Goal: Task Accomplishment & Management: Complete application form

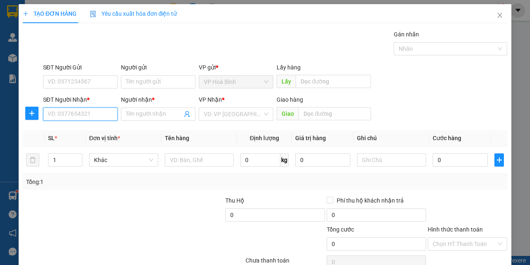
click at [70, 112] on input "SĐT Người Nhận *" at bounding box center [80, 114] width 75 height 13
click at [75, 132] on div "0939428391 - THỦY" at bounding box center [80, 130] width 64 height 9
type input "0939428391"
type input "THỦY"
type input "100.000"
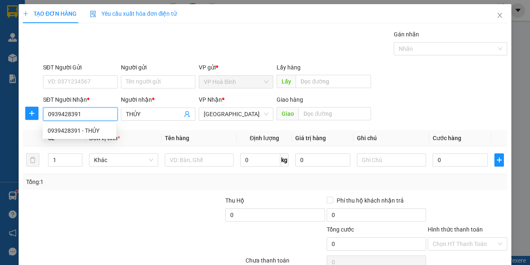
type input "100.000"
type input "0939428391"
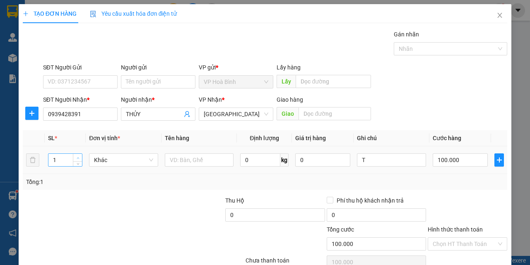
type input "2"
click at [77, 158] on icon "up" at bounding box center [78, 158] width 3 height 3
click at [443, 162] on input "100.000" at bounding box center [460, 160] width 55 height 13
type input "0"
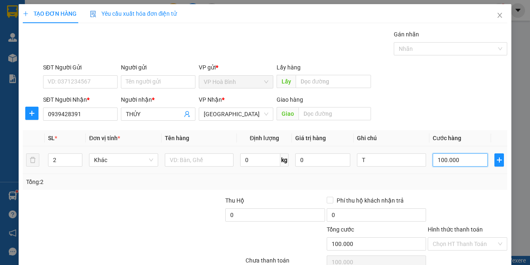
type input "0"
type input "2"
type input "024"
type input "24"
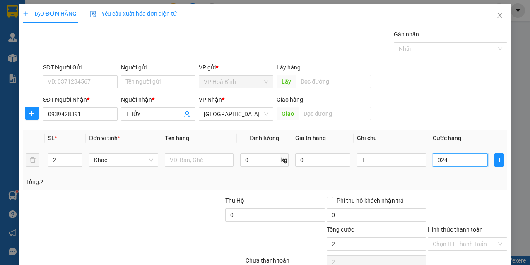
type input "24"
type input "0.240"
type input "240"
type input "2.400"
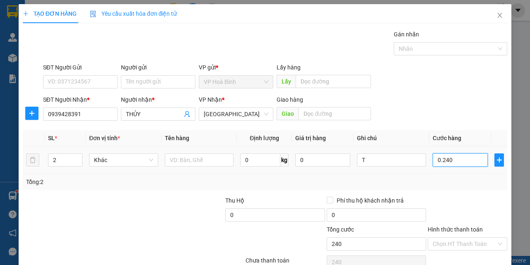
type input "2.400"
type input "02.400"
drag, startPoint x: 430, startPoint y: 164, endPoint x: 479, endPoint y: 166, distance: 49.3
click at [479, 166] on input "02.400" at bounding box center [460, 160] width 55 height 13
type input "2"
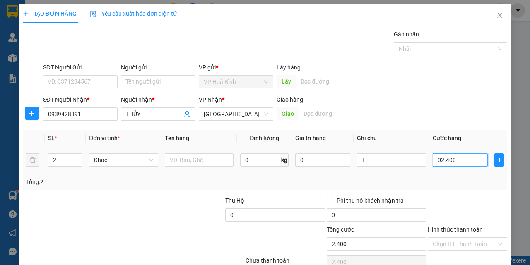
type input "2"
type input "24"
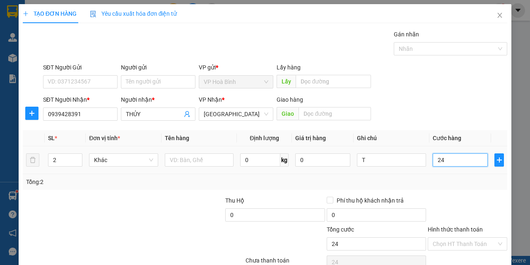
type input "240"
type input "2.400"
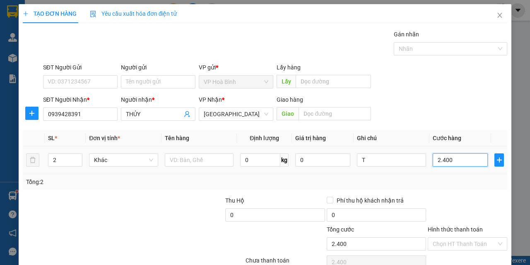
type input "24.000"
type input "240.000"
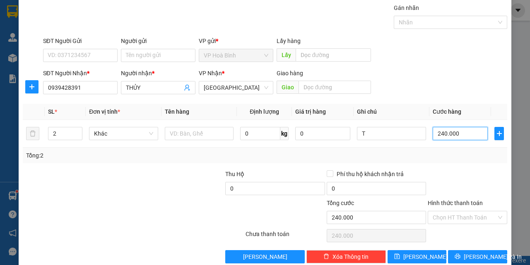
scroll to position [41, 0]
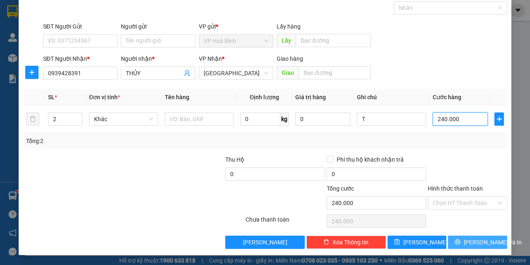
type input "240.000"
click at [489, 240] on button "[PERSON_NAME] và In" at bounding box center [477, 242] width 59 height 13
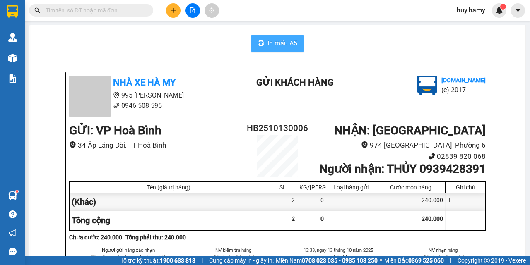
click at [270, 50] on button "In mẫu A5" at bounding box center [277, 43] width 53 height 17
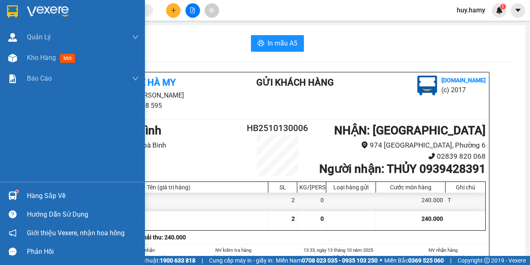
click at [44, 195] on div "Hàng sắp về" at bounding box center [83, 196] width 112 height 12
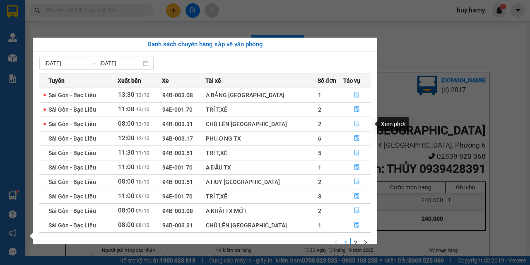
click at [355, 121] on icon "file-done" at bounding box center [357, 124] width 5 height 6
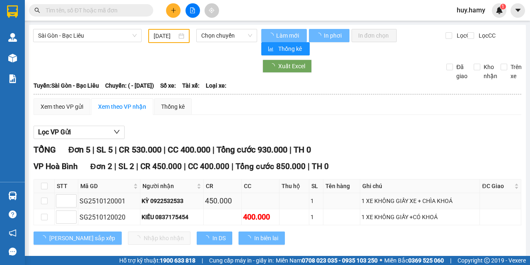
type input "[DATE]"
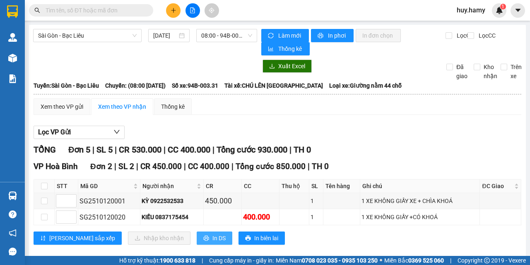
click at [212, 238] on span "In DS" at bounding box center [218, 238] width 13 height 9
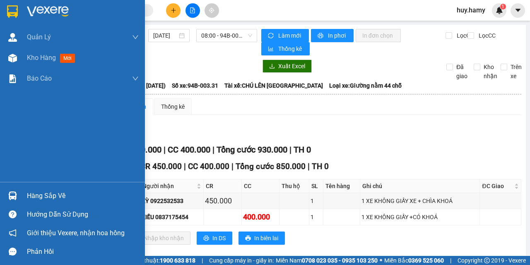
click at [39, 191] on div "Hàng sắp về" at bounding box center [83, 196] width 112 height 12
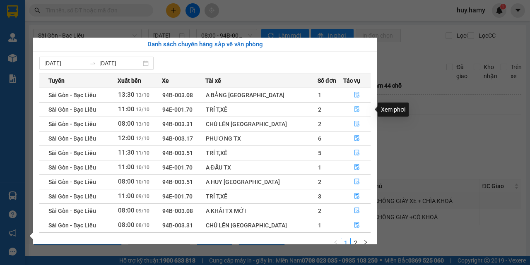
click at [356, 108] on icon "file-done" at bounding box center [357, 109] width 6 height 6
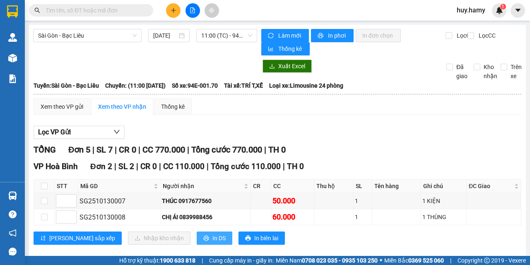
click at [212, 237] on span "In DS" at bounding box center [218, 238] width 13 height 9
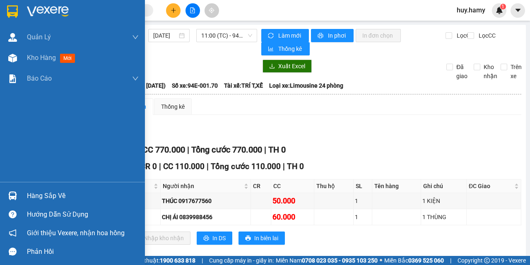
click at [41, 201] on div "Hàng sắp về" at bounding box center [83, 196] width 112 height 12
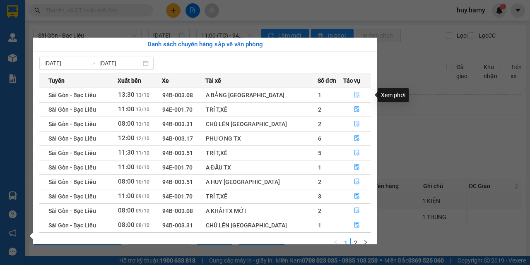
click at [354, 95] on icon "file-done" at bounding box center [357, 95] width 6 height 6
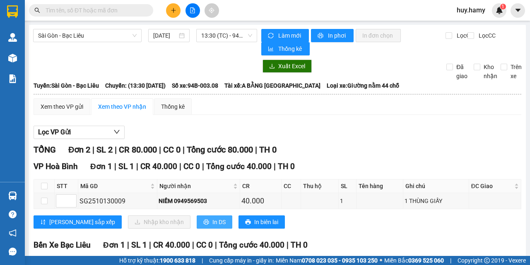
click at [197, 216] on button "In DS" at bounding box center [215, 222] width 36 height 13
click at [169, 14] on button at bounding box center [173, 10] width 14 height 14
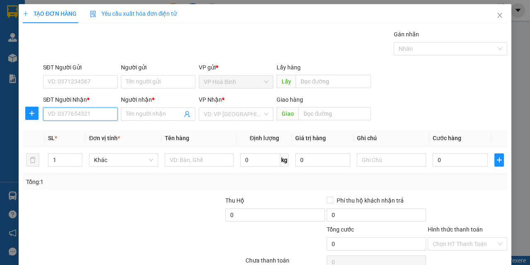
click at [65, 118] on input "SĐT Người Nhận *" at bounding box center [80, 114] width 75 height 13
type input "0703324253"
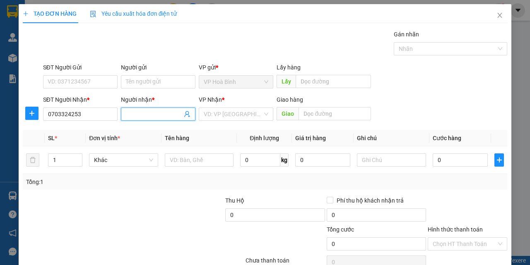
click at [149, 113] on input "Người nhận *" at bounding box center [154, 114] width 56 height 9
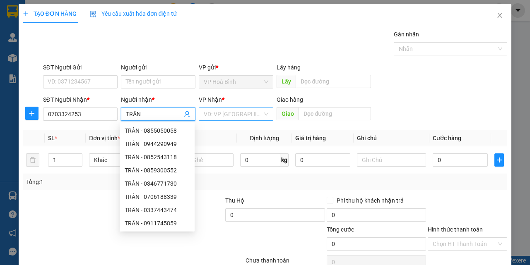
type input "TRÂN"
click at [239, 116] on input "search" at bounding box center [233, 114] width 59 height 12
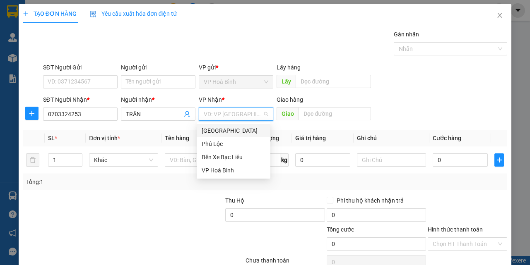
click at [209, 132] on div "[GEOGRAPHIC_DATA]" at bounding box center [234, 130] width 64 height 9
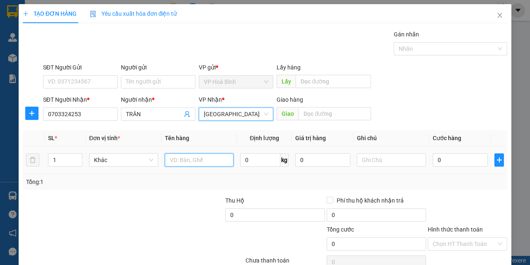
click at [200, 158] on input "text" at bounding box center [199, 160] width 69 height 13
type input "TT"
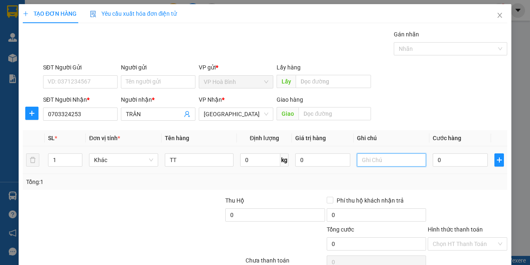
click at [379, 161] on input "text" at bounding box center [391, 160] width 69 height 13
type input "HỒ SƠ"
click at [440, 160] on input "0" at bounding box center [460, 160] width 55 height 13
type input "3"
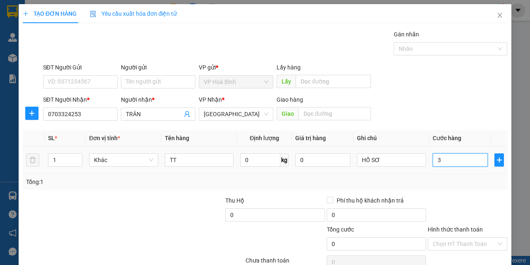
type input "3"
type input "30"
type input "300"
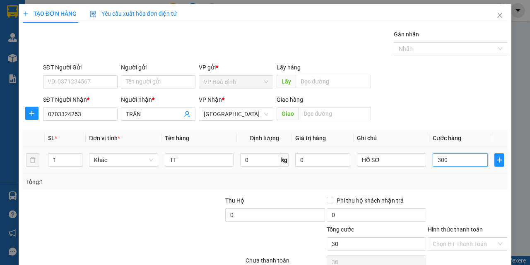
type input "300"
type input "3.000"
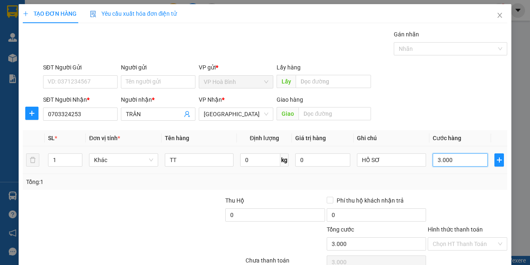
type input "30.000"
click at [448, 238] on input "Hình thức thanh toán" at bounding box center [465, 244] width 64 height 12
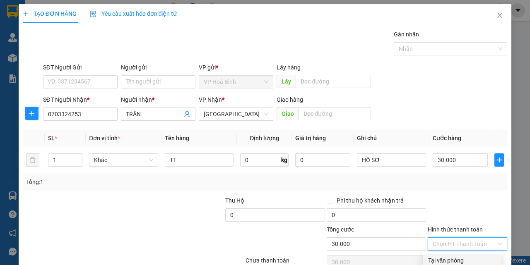
drag, startPoint x: 449, startPoint y: 215, endPoint x: 457, endPoint y: 227, distance: 14.6
click at [449, 254] on div "Tại văn phòng" at bounding box center [462, 260] width 78 height 13
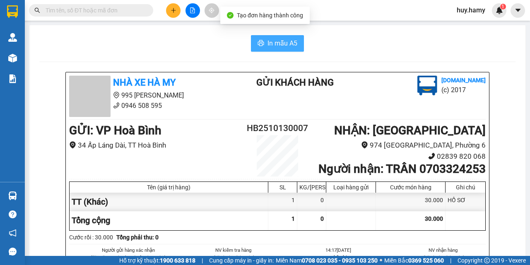
click at [280, 46] on span "In mẫu A5" at bounding box center [282, 43] width 30 height 10
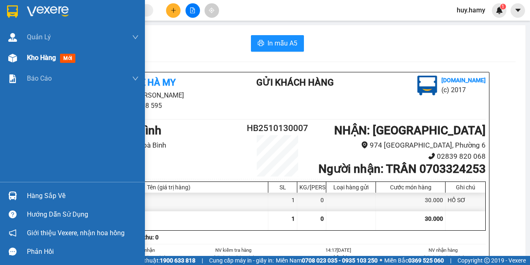
click at [41, 59] on span "Kho hàng" at bounding box center [41, 58] width 29 height 8
